Goal: Information Seeking & Learning: Compare options

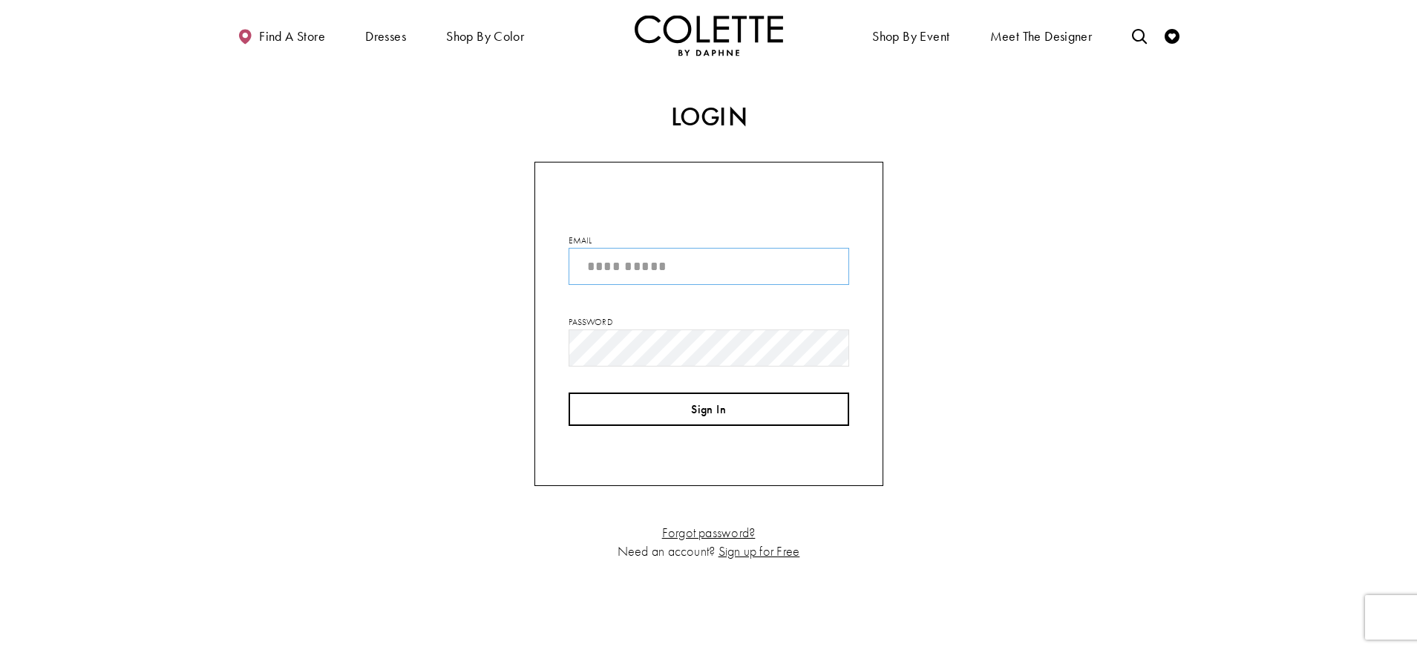
type input "**********"
click at [738, 418] on button "Sign In" at bounding box center [709, 409] width 281 height 33
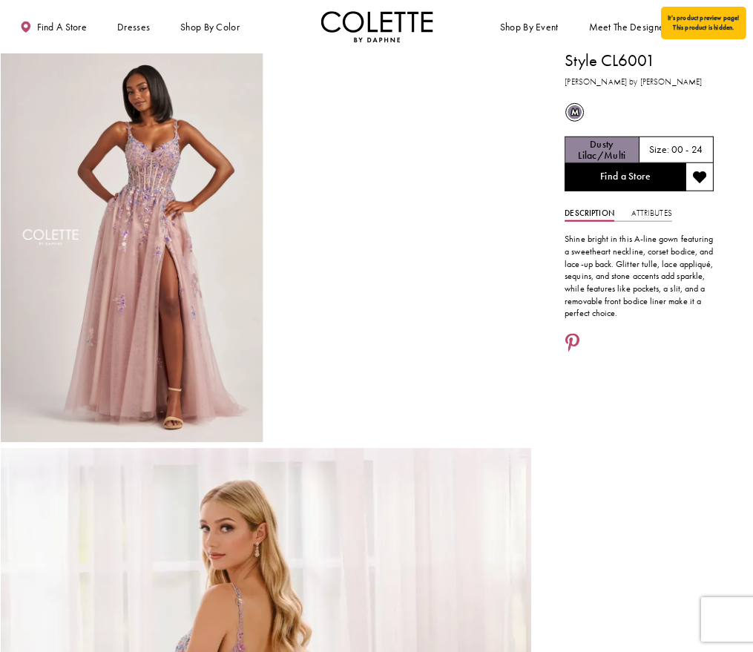
scroll to position [10, 0]
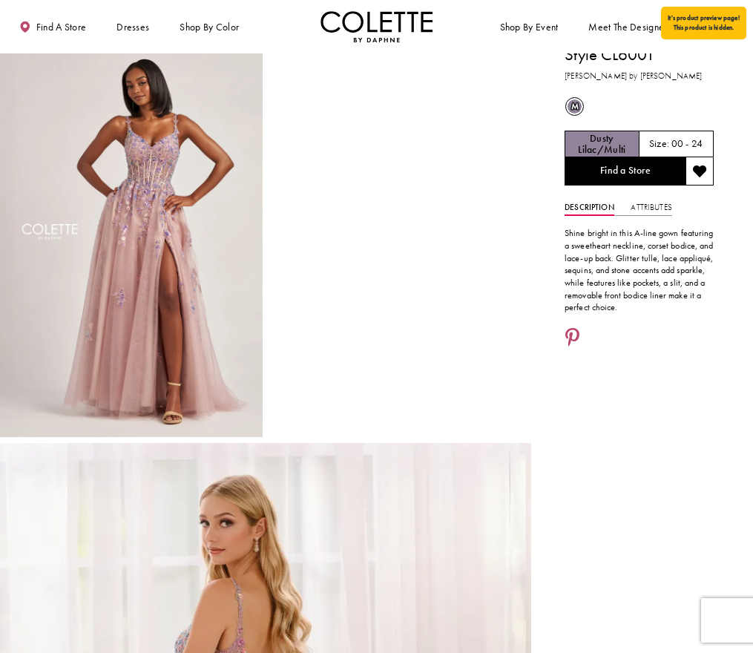
drag, startPoint x: 566, startPoint y: 243, endPoint x: 619, endPoint y: 243, distance: 52.7
click at [655, 281] on p "Shine bright in this A-line gown featuring a sweetheart neckline, corset bodice…" at bounding box center [639, 270] width 149 height 87
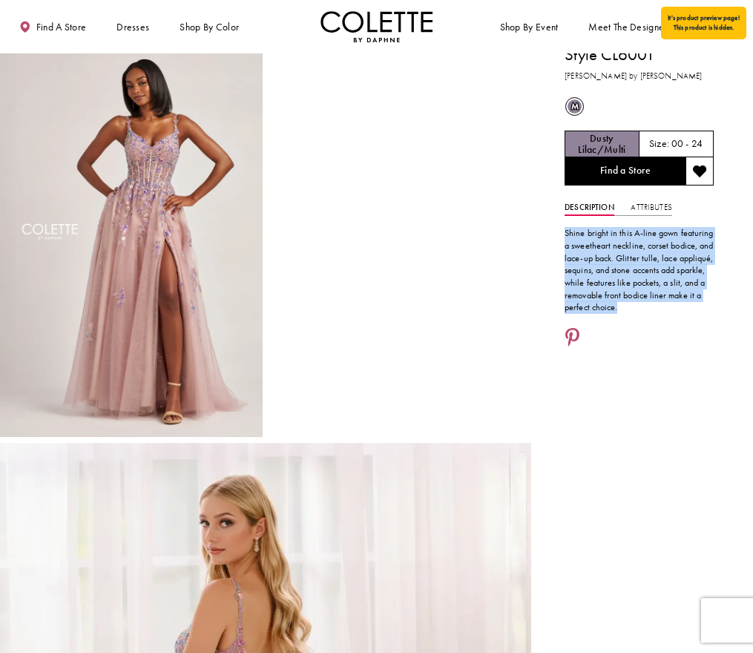
drag, startPoint x: 566, startPoint y: 234, endPoint x: 669, endPoint y: 345, distance: 151.3
click at [669, 345] on div "Style CL6001 Colette by Daphne m Out of Stock Dusty Lilac/Multi Size: 00 - 24" at bounding box center [642, 641] width 222 height 1196
copy div "Shine bright in this A-line gown featuring a sweetheart neckline, corset bodice…"
click at [646, 214] on link "Attributes" at bounding box center [651, 208] width 41 height 16
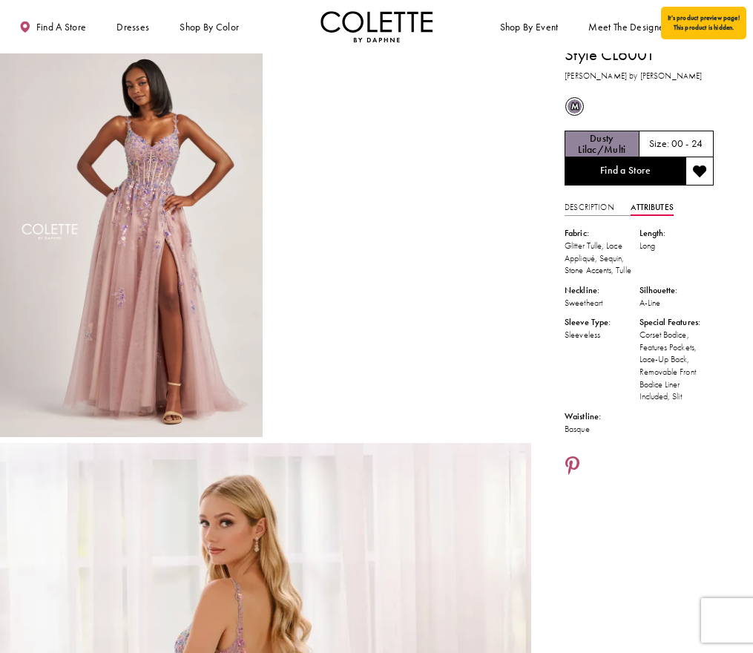
click at [681, 260] on li "Length: Long" at bounding box center [677, 252] width 74 height 50
click at [597, 206] on link "Description" at bounding box center [590, 208] width 50 height 16
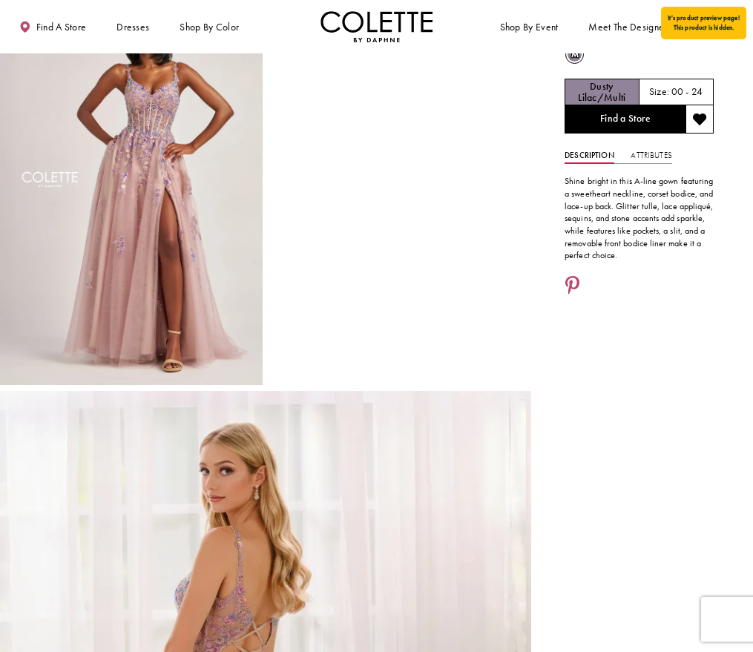
scroll to position [69, 0]
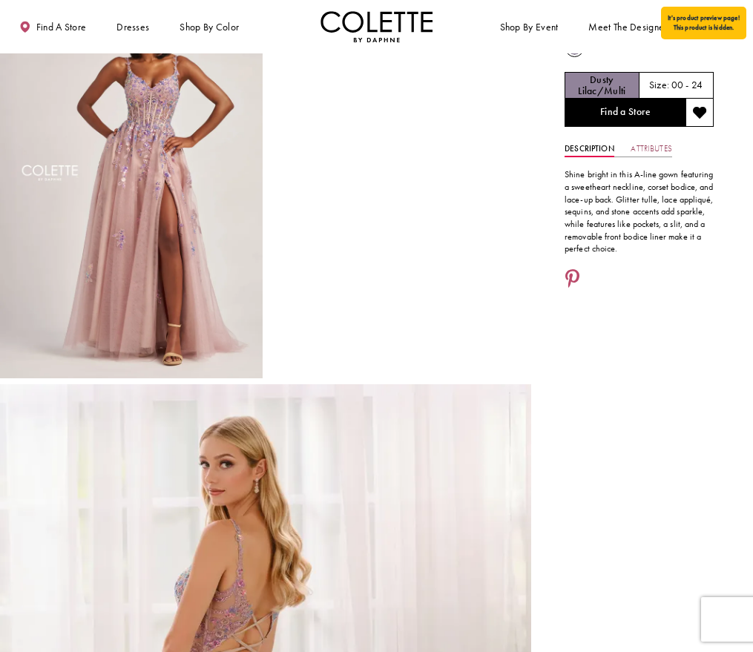
click at [647, 148] on link "Attributes" at bounding box center [651, 149] width 41 height 16
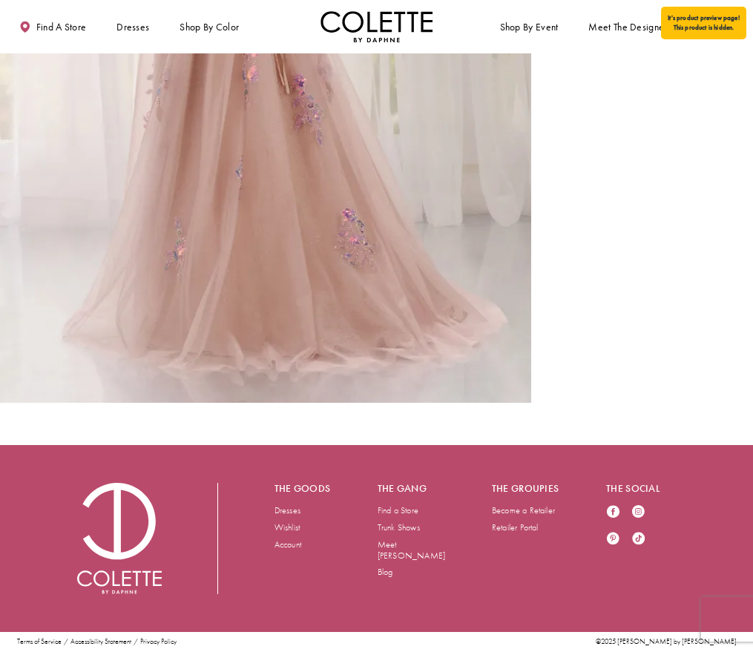
scroll to position [0, 0]
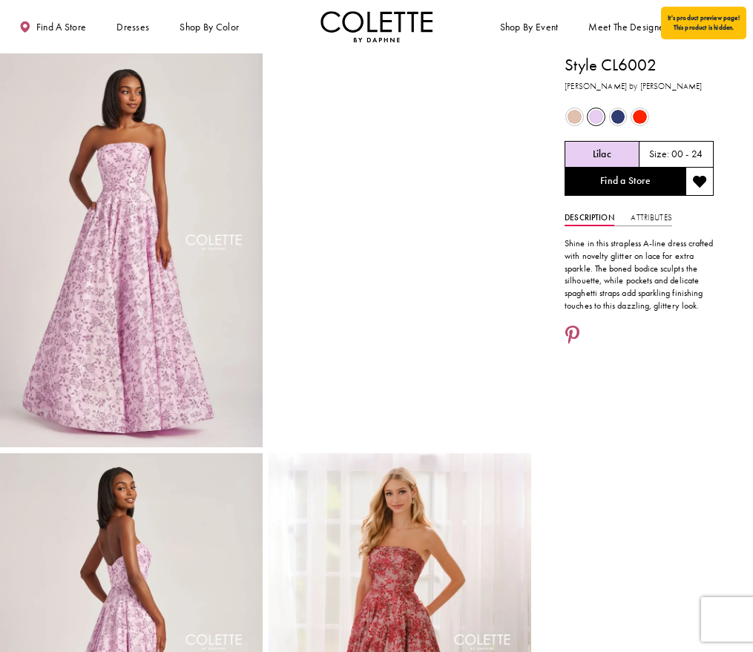
click at [572, 115] on span "Product color controls state depends on size chosen" at bounding box center [575, 117] width 14 height 14
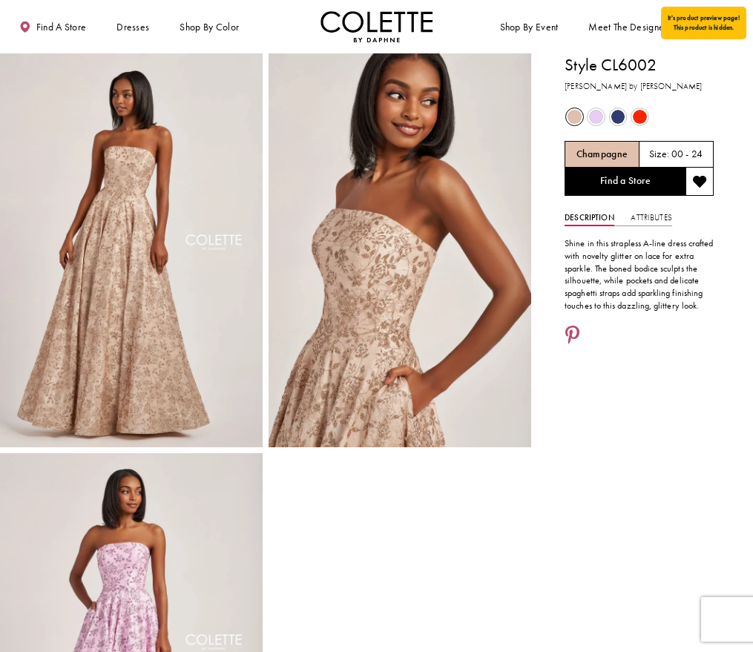
click at [593, 115] on span "Product color controls state depends on size chosen" at bounding box center [596, 117] width 14 height 14
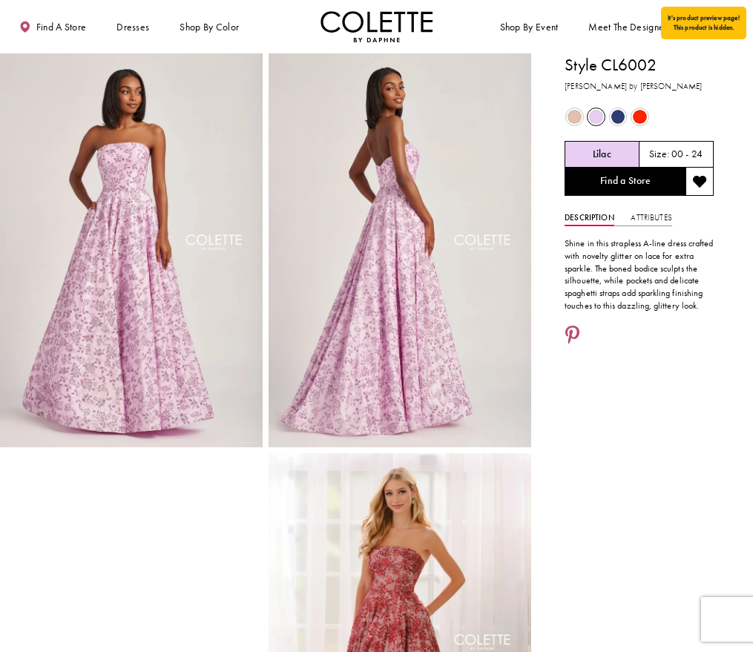
click at [618, 117] on span "Product color controls state depends on size chosen" at bounding box center [619, 117] width 14 height 14
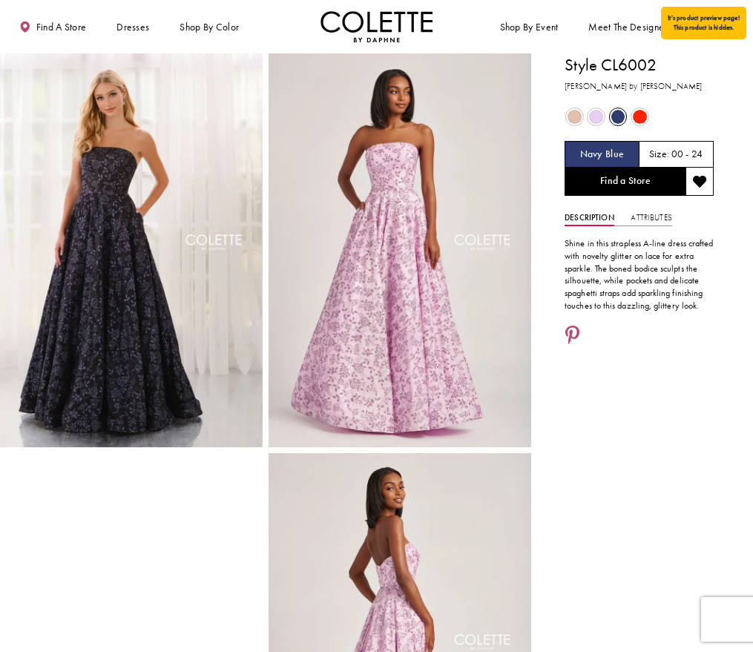
click at [636, 117] on span "Product color controls state depends on size chosen" at bounding box center [640, 117] width 14 height 14
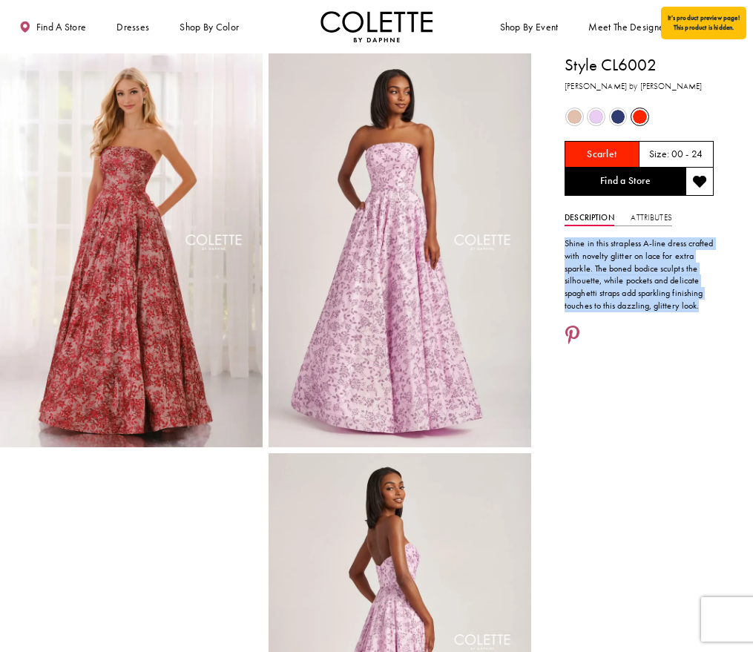
drag, startPoint x: 699, startPoint y: 309, endPoint x: 557, endPoint y: 286, distance: 143.5
copy p "Shine in this strapless A-line dress crafted with novelty glitter on lace for e…"
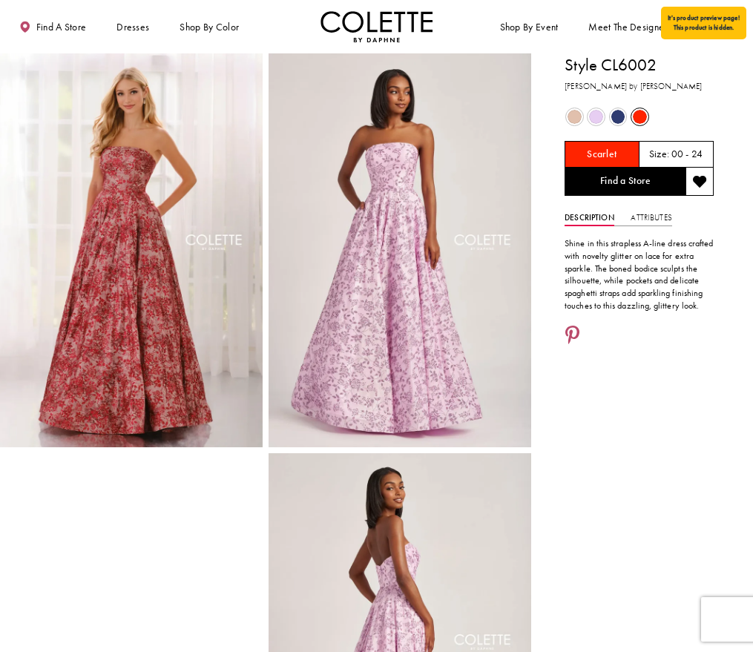
click at [664, 221] on link "Attributes" at bounding box center [651, 218] width 41 height 16
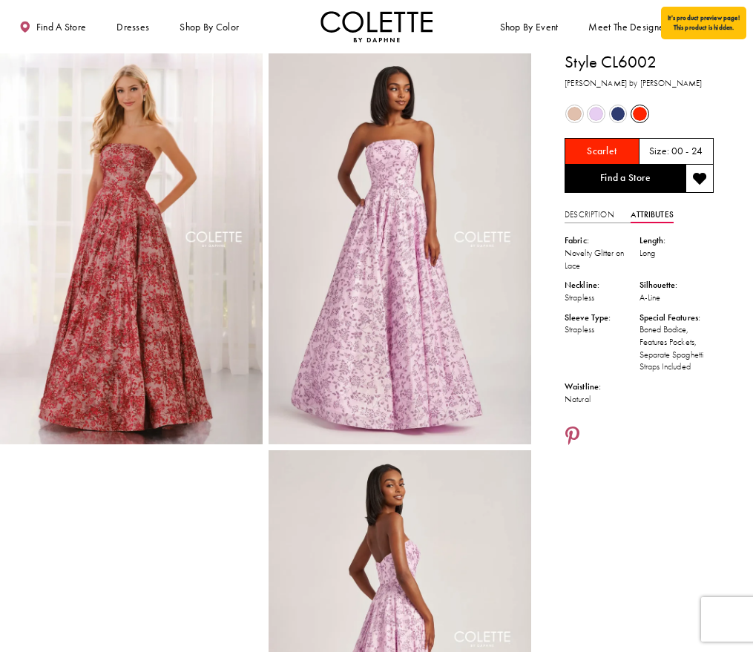
scroll to position [4, 0]
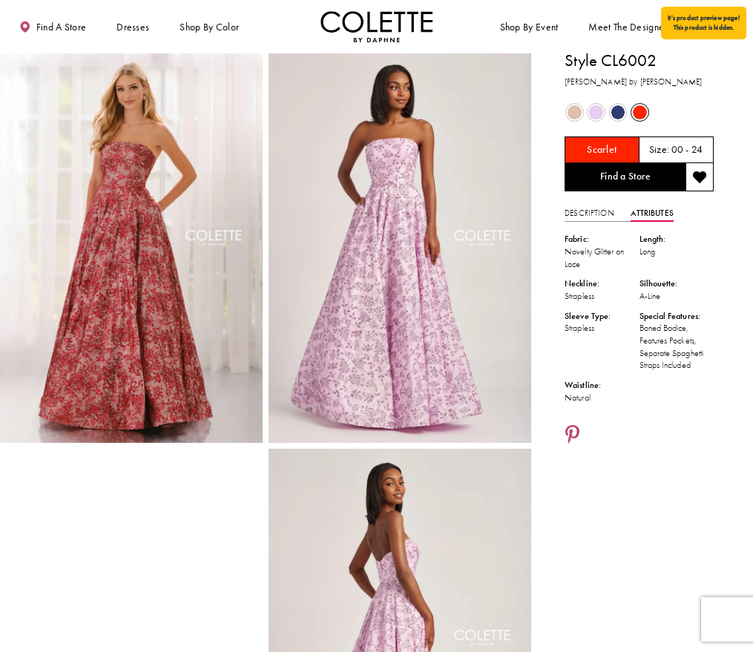
click at [692, 272] on ul "Fabric: Novelty Glitter on Lace Length: Long Neckline: Strapless Silhouette: A-…" at bounding box center [639, 322] width 149 height 178
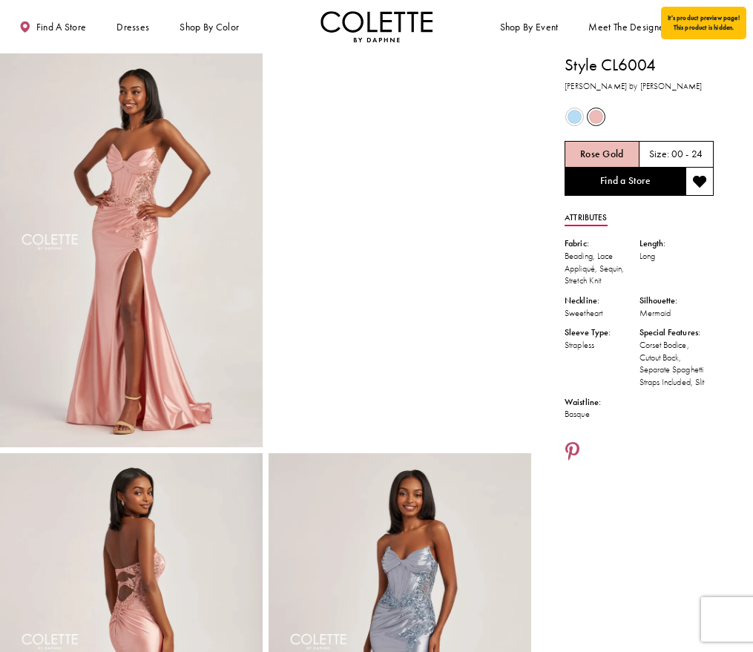
click at [571, 120] on span "Product color controls state depends on size chosen" at bounding box center [575, 117] width 14 height 14
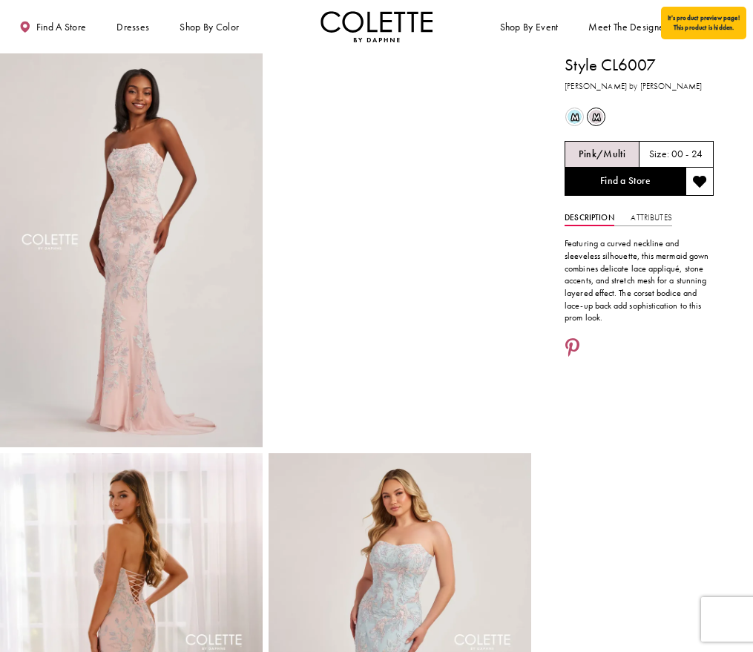
click at [597, 110] on span "m" at bounding box center [596, 117] width 14 height 14
click at [576, 116] on span "m" at bounding box center [575, 117] width 14 height 14
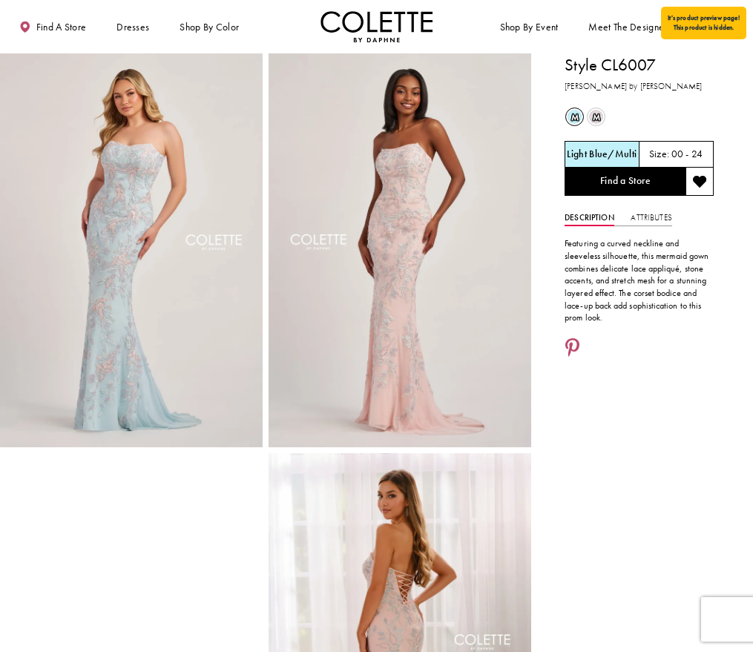
click at [593, 119] on span "m" at bounding box center [596, 117] width 14 height 14
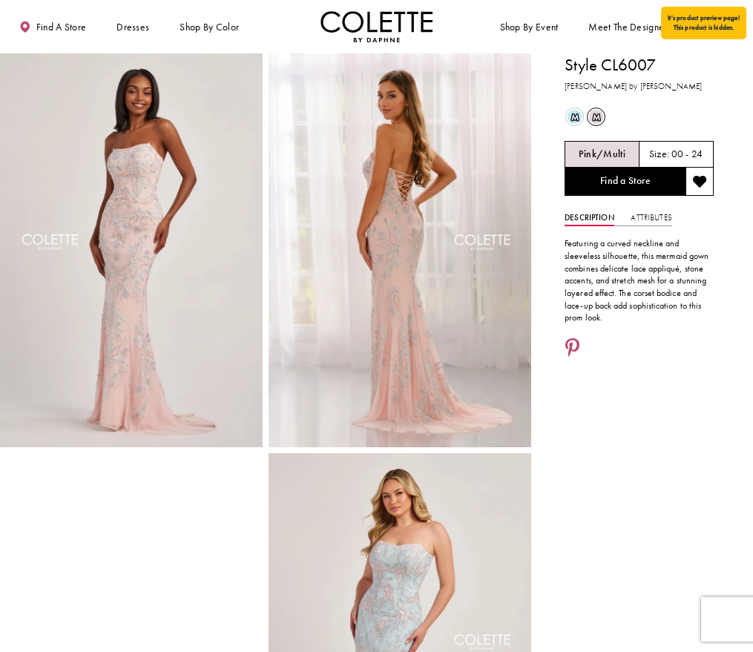
click at [573, 119] on span "m" at bounding box center [575, 117] width 14 height 14
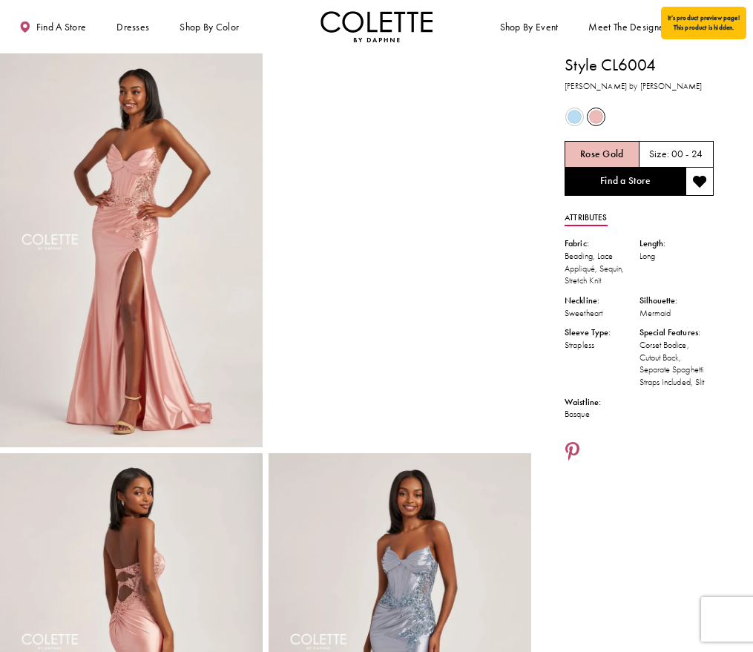
click at [578, 115] on span "Product color controls state depends on size chosen" at bounding box center [575, 117] width 14 height 14
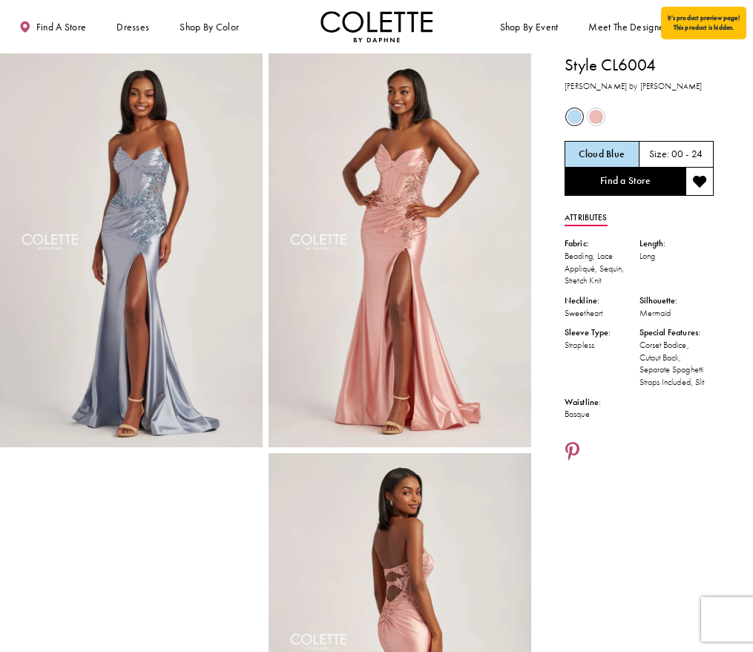
click at [597, 118] on span "Product color controls state depends on size chosen" at bounding box center [596, 117] width 14 height 14
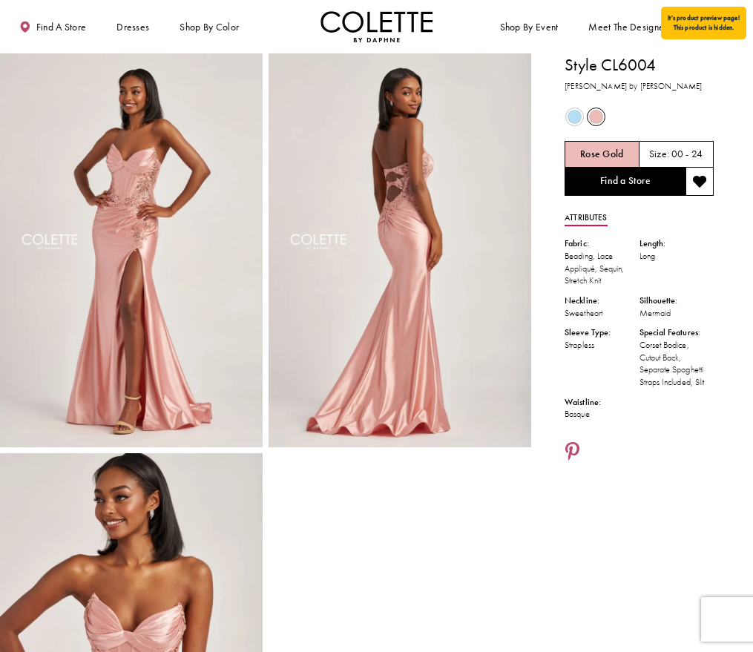
click at [571, 117] on span "Product color controls state depends on size chosen" at bounding box center [575, 117] width 14 height 14
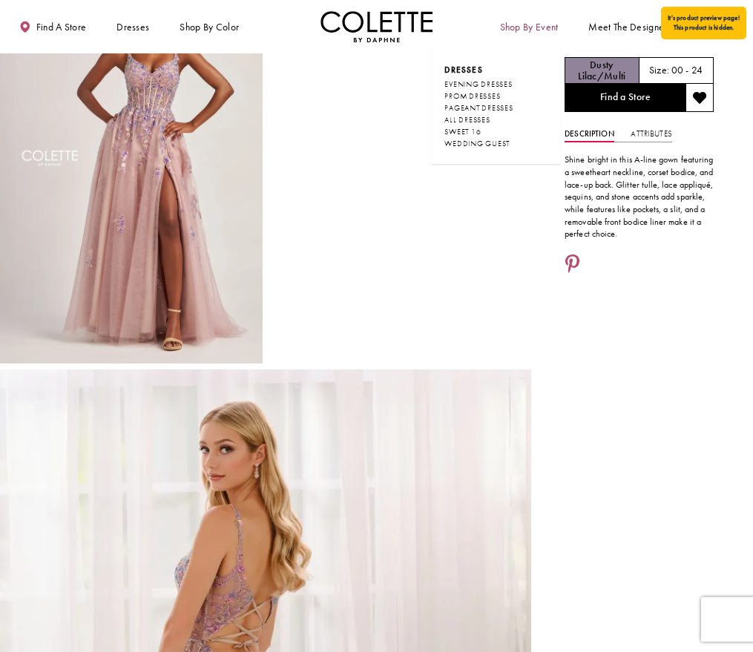
scroll to position [77, 0]
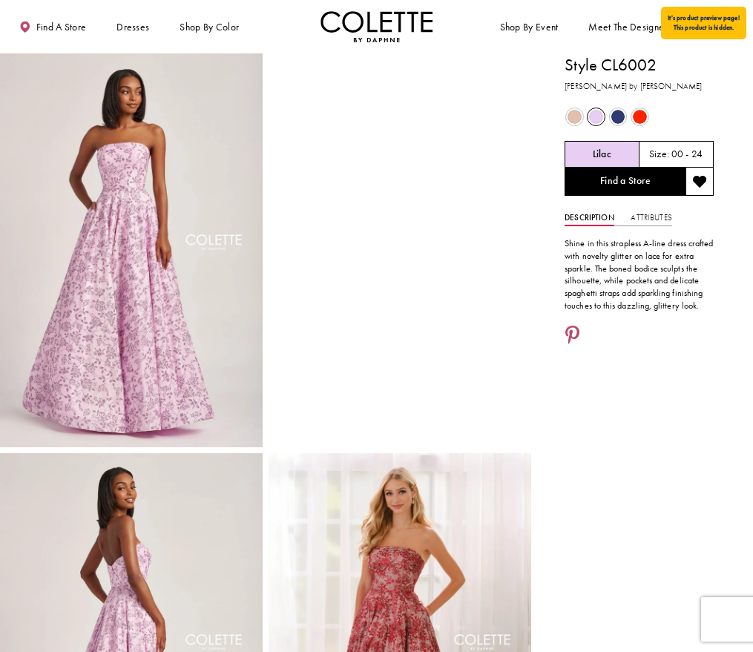
drag, startPoint x: 586, startPoint y: 118, endPoint x: 597, endPoint y: 119, distance: 11.2
click at [589, 117] on div "Out of Stock" at bounding box center [597, 117] width 22 height 22
click at [597, 119] on span "Product color controls state depends on size chosen" at bounding box center [596, 117] width 14 height 14
click at [579, 114] on span "Product color controls state depends on size chosen" at bounding box center [575, 117] width 14 height 14
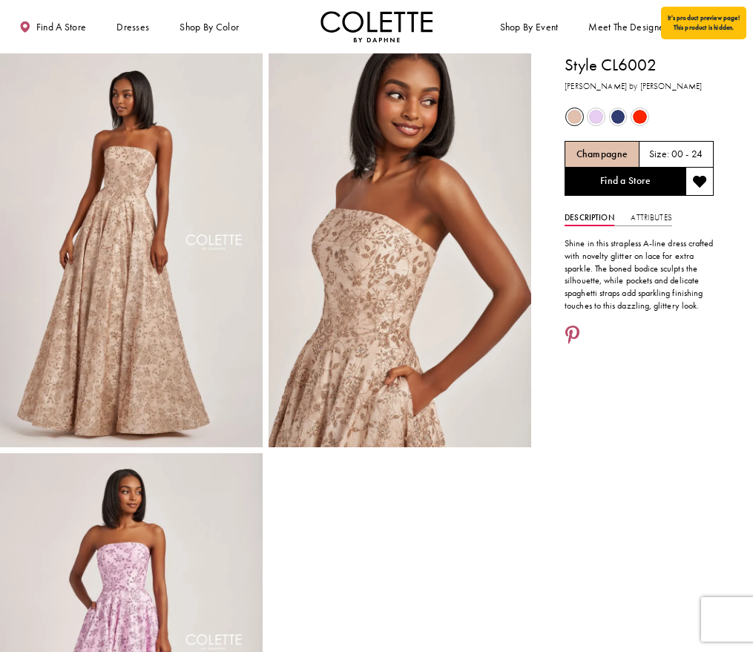
click at [593, 115] on span "Product color controls state depends on size chosen" at bounding box center [596, 117] width 14 height 14
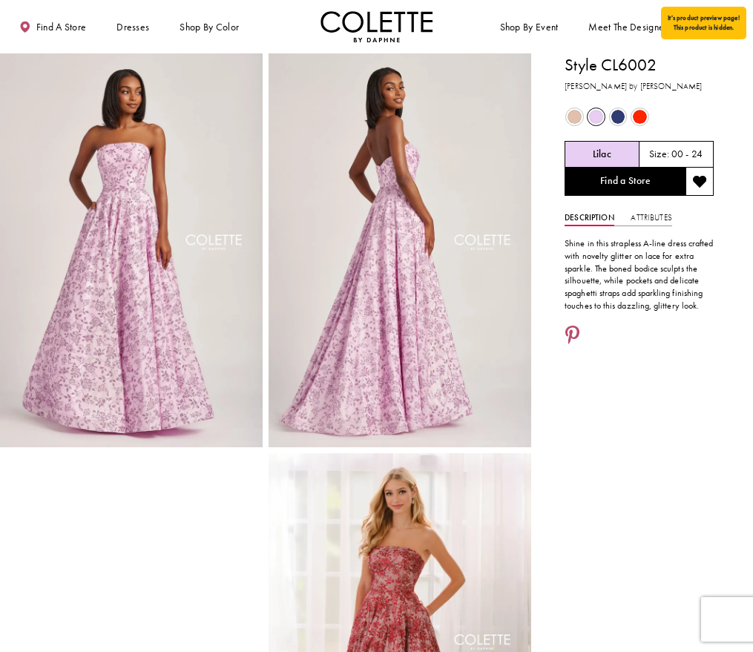
click at [578, 118] on span "Product color controls state depends on size chosen" at bounding box center [575, 117] width 14 height 14
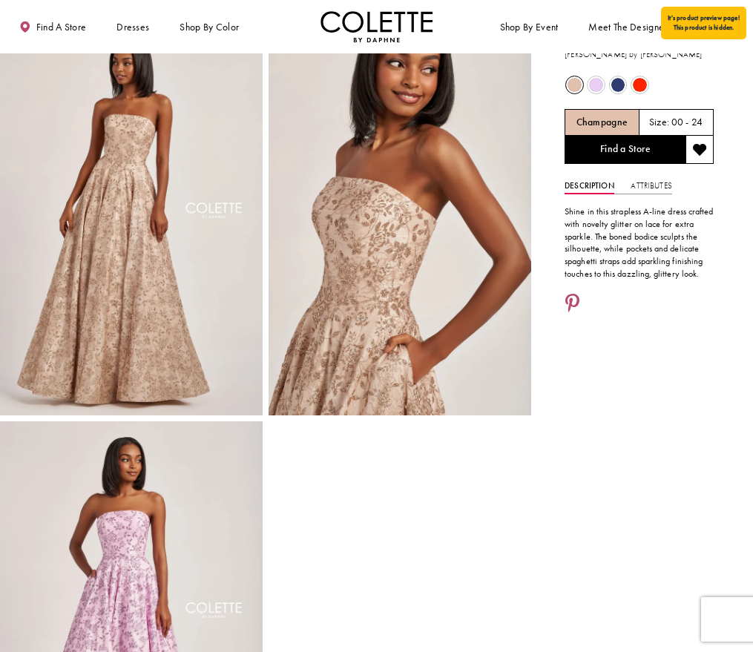
scroll to position [34, 0]
